Goal: Check status: Check status

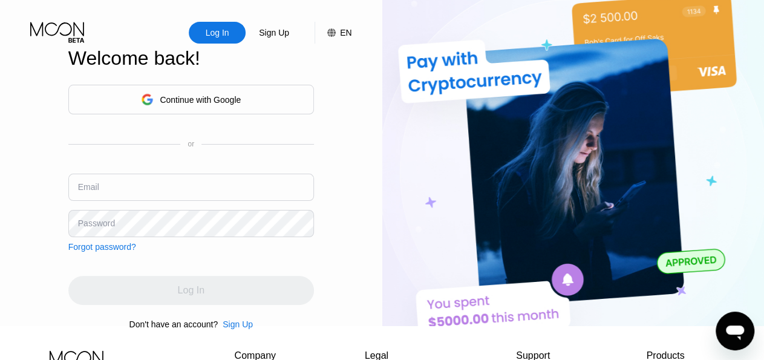
click at [122, 195] on input "text" at bounding box center [191, 187] width 246 height 27
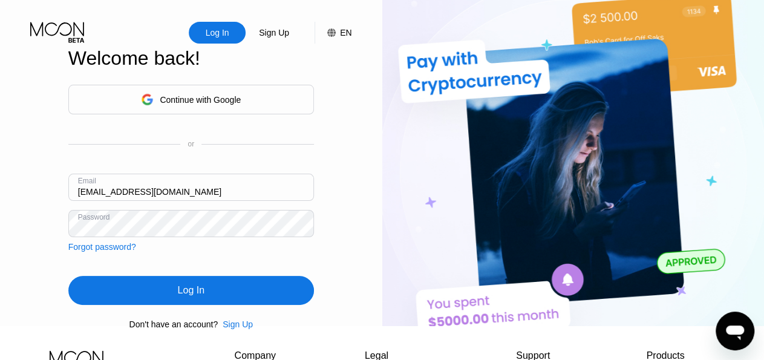
click at [171, 300] on div "Log In" at bounding box center [191, 290] width 246 height 29
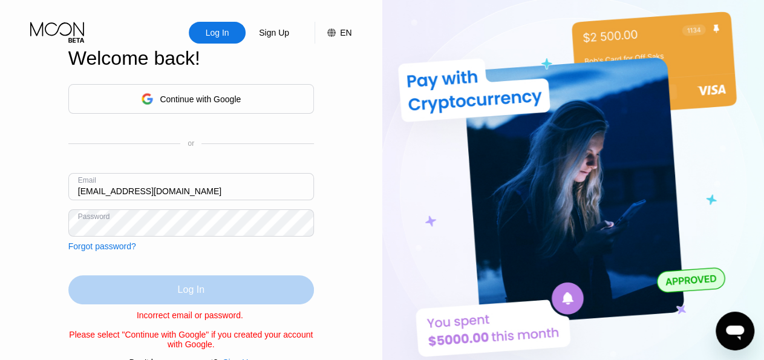
click at [186, 284] on div "Log In" at bounding box center [191, 290] width 27 height 12
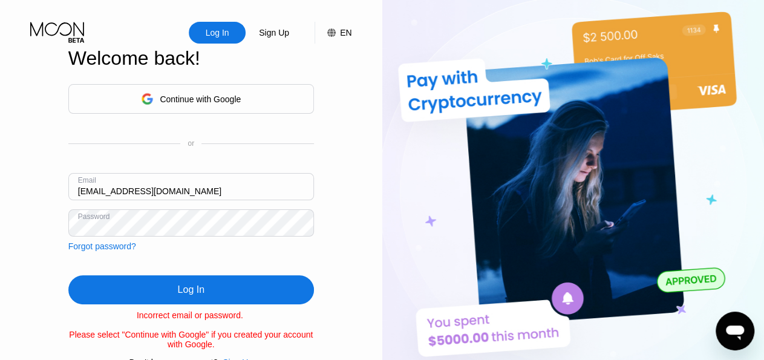
drag, startPoint x: 207, startPoint y: 173, endPoint x: 0, endPoint y: 141, distance: 209.9
click at [68, 173] on input "[EMAIL_ADDRESS][DOMAIN_NAME]" at bounding box center [191, 186] width 246 height 27
paste input "text"
type input "[EMAIL_ADDRESS][DOMAIN_NAME]"
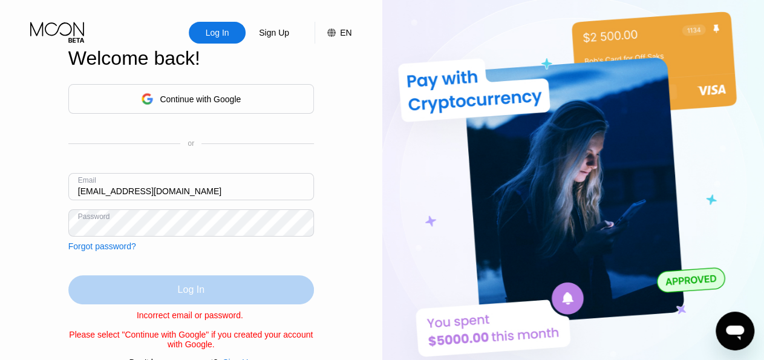
click at [177, 279] on div "Log In" at bounding box center [191, 289] width 246 height 29
click at [153, 275] on div "Log In" at bounding box center [191, 289] width 246 height 29
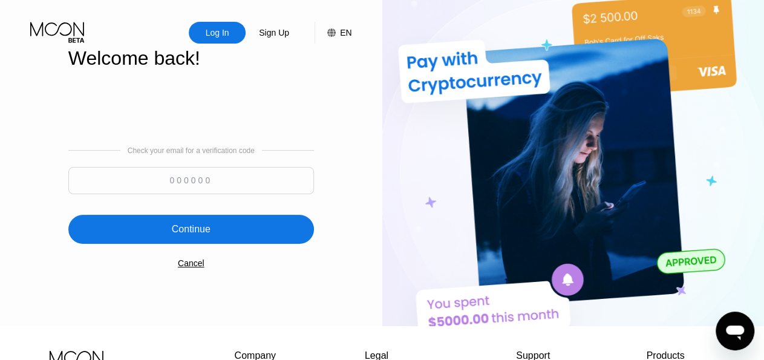
click at [180, 186] on input at bounding box center [191, 180] width 246 height 27
paste input "132621"
type input "132621"
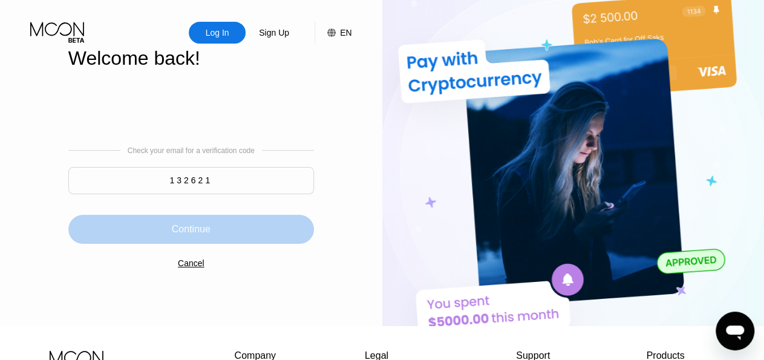
click at [205, 244] on div "Continue" at bounding box center [191, 229] width 246 height 29
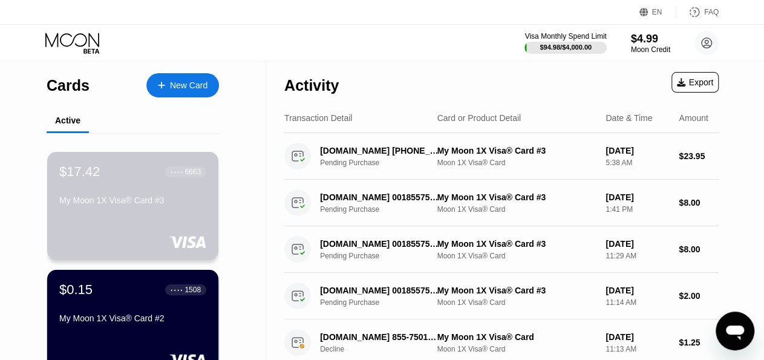
click at [128, 196] on div "$17.42 ● ● ● ● 6663 My Moon 1X Visa® Card #3" at bounding box center [132, 187] width 147 height 46
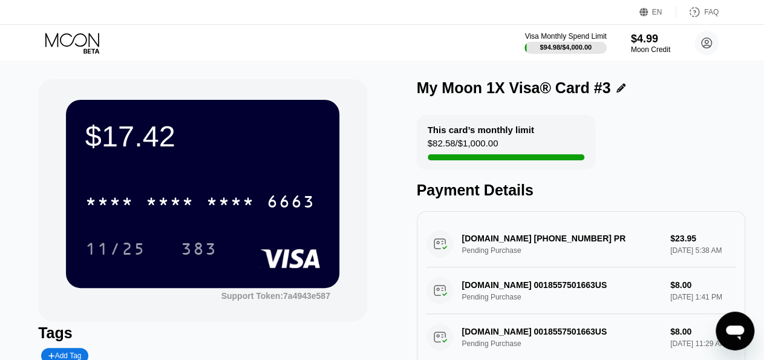
scroll to position [126, 0]
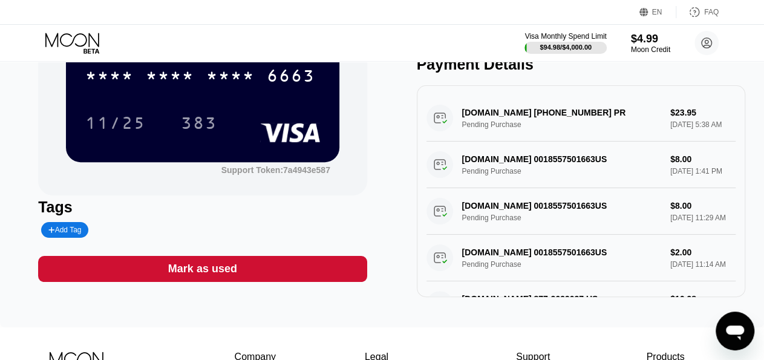
click at [600, 132] on div "[DOMAIN_NAME] [PHONE_NUMBER] PR Pending Purchase $23.95 [DATE] 5:38 AM" at bounding box center [580, 118] width 309 height 47
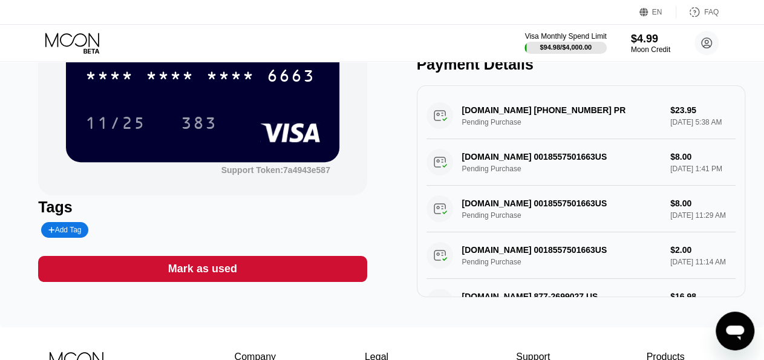
scroll to position [0, 0]
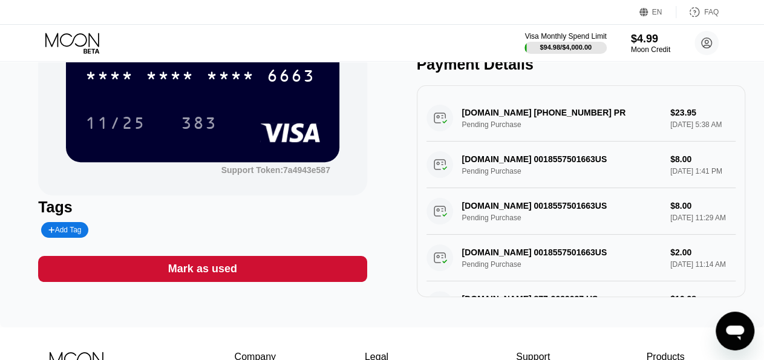
drag, startPoint x: 553, startPoint y: 118, endPoint x: 476, endPoint y: 119, distance: 77.4
click at [484, 119] on div "[DOMAIN_NAME] [PHONE_NUMBER] PR Pending Purchase $23.95 [DATE] 5:38 AM" at bounding box center [580, 118] width 309 height 47
